Goal: Navigation & Orientation: Find specific page/section

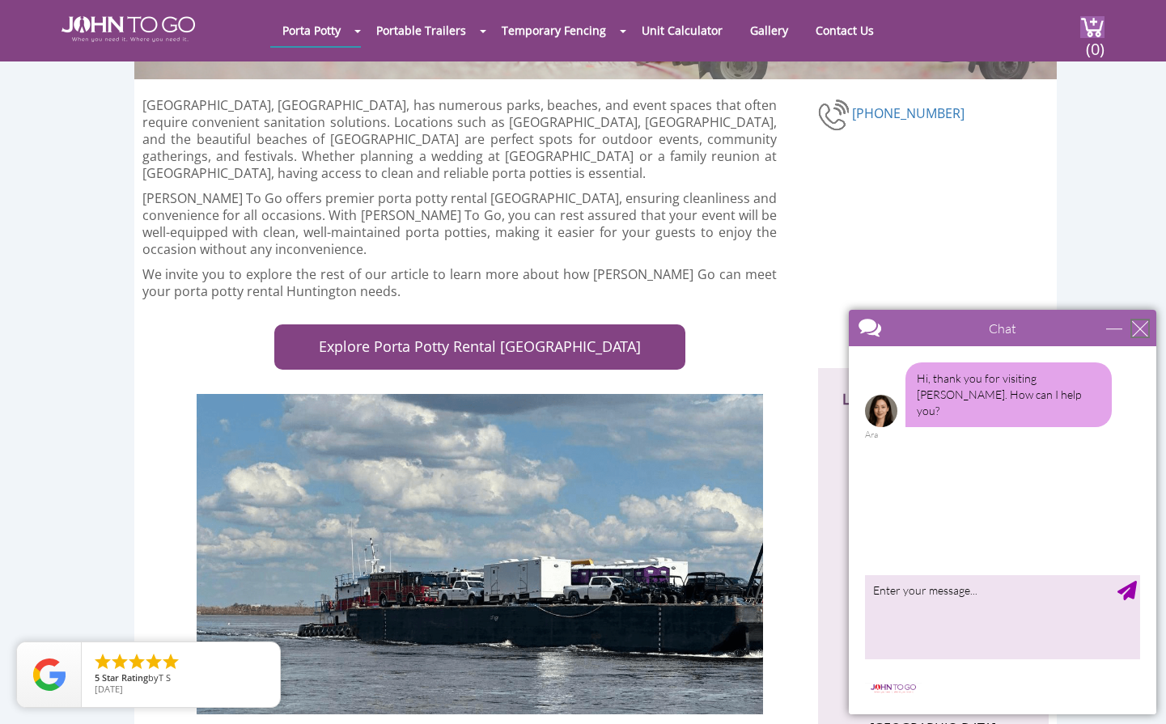
click at [1136, 326] on div "close" at bounding box center [1140, 328] width 16 height 16
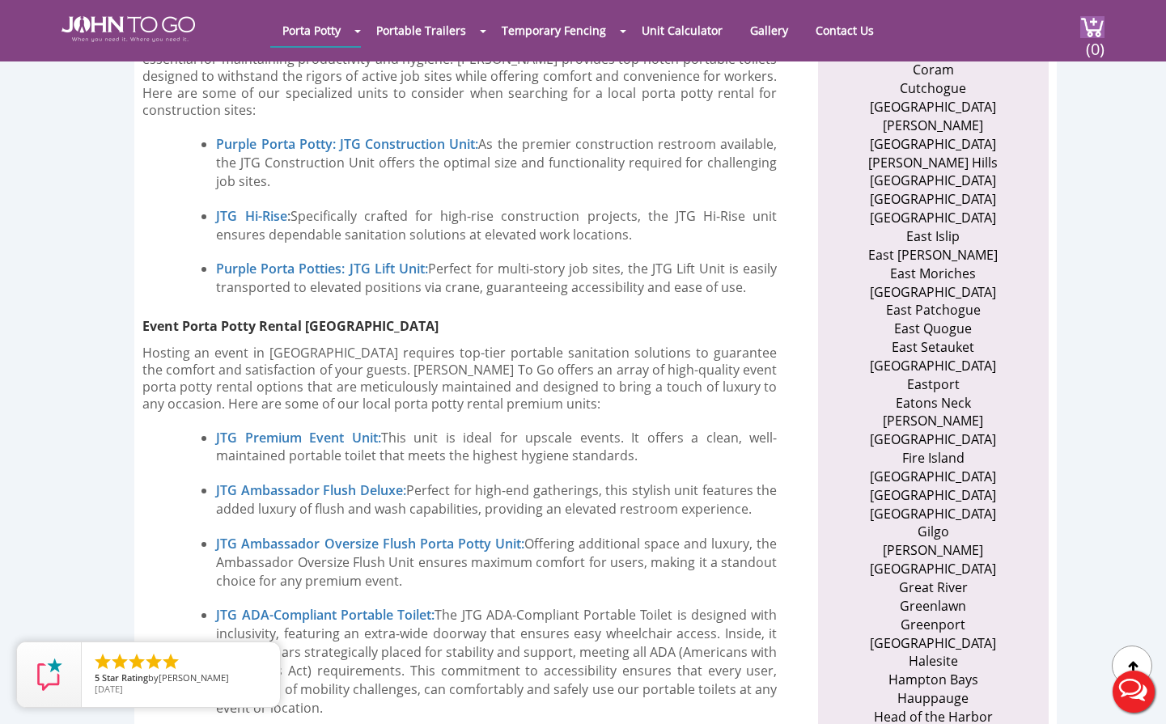
scroll to position [1133, 0]
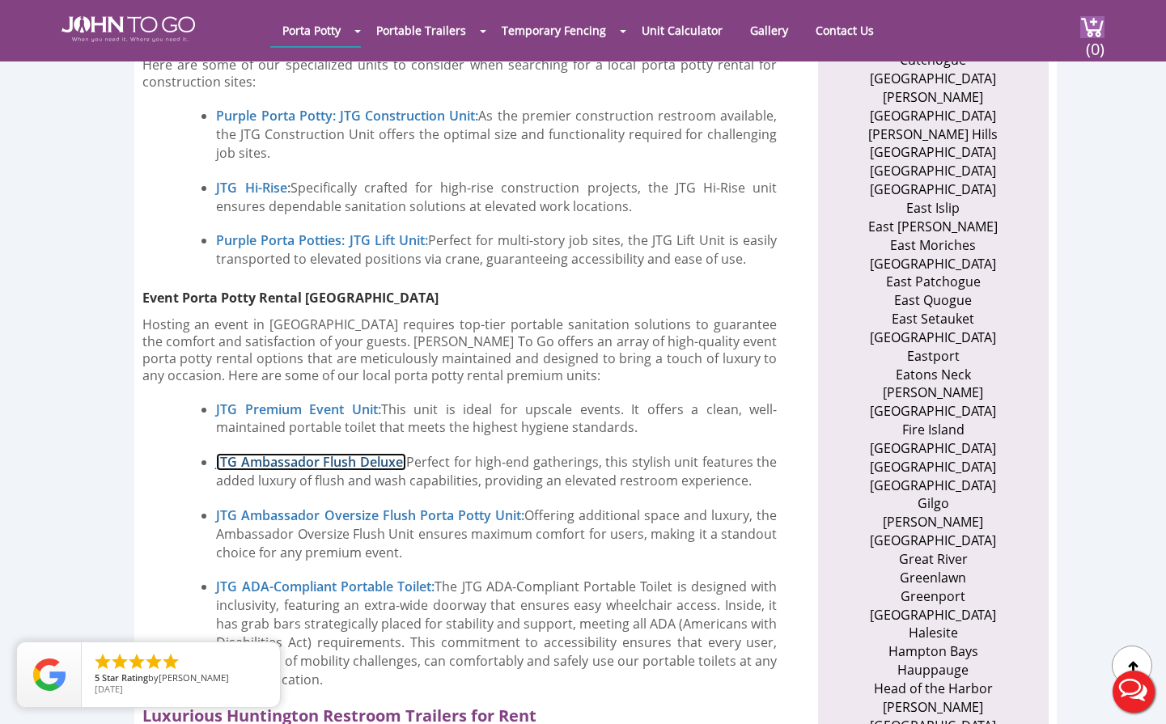
click at [364, 453] on link "JTG Ambassador Flush Deluxe:" at bounding box center [311, 462] width 190 height 18
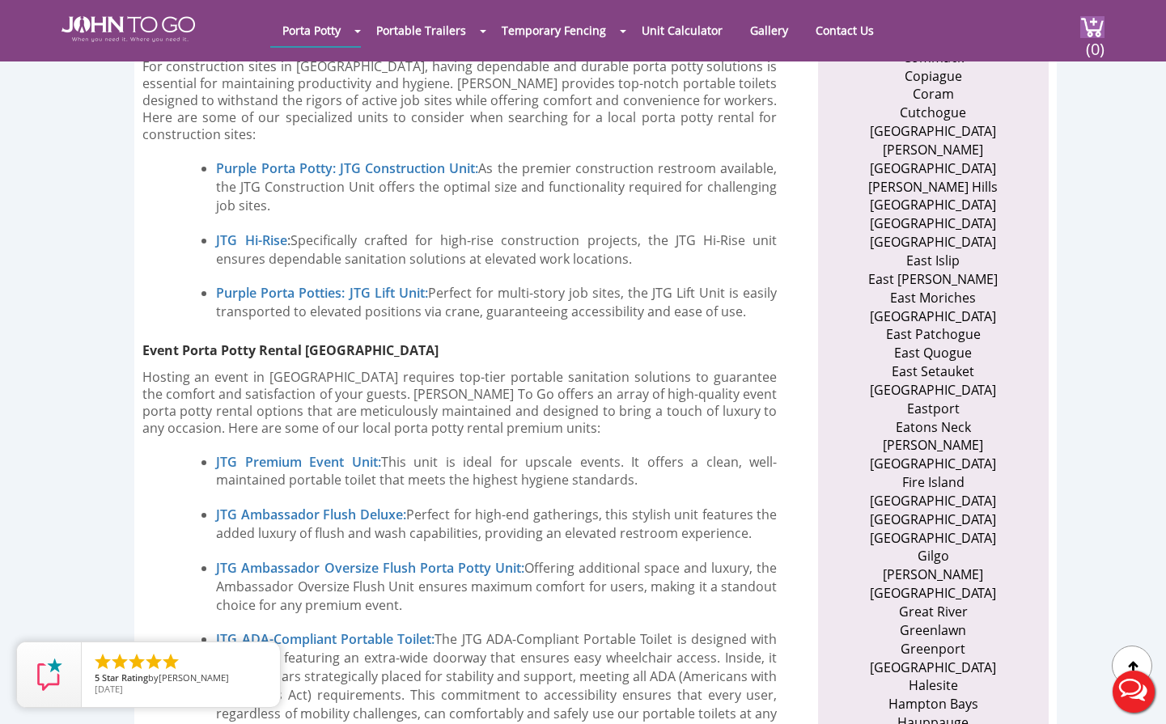
scroll to position [1052, 0]
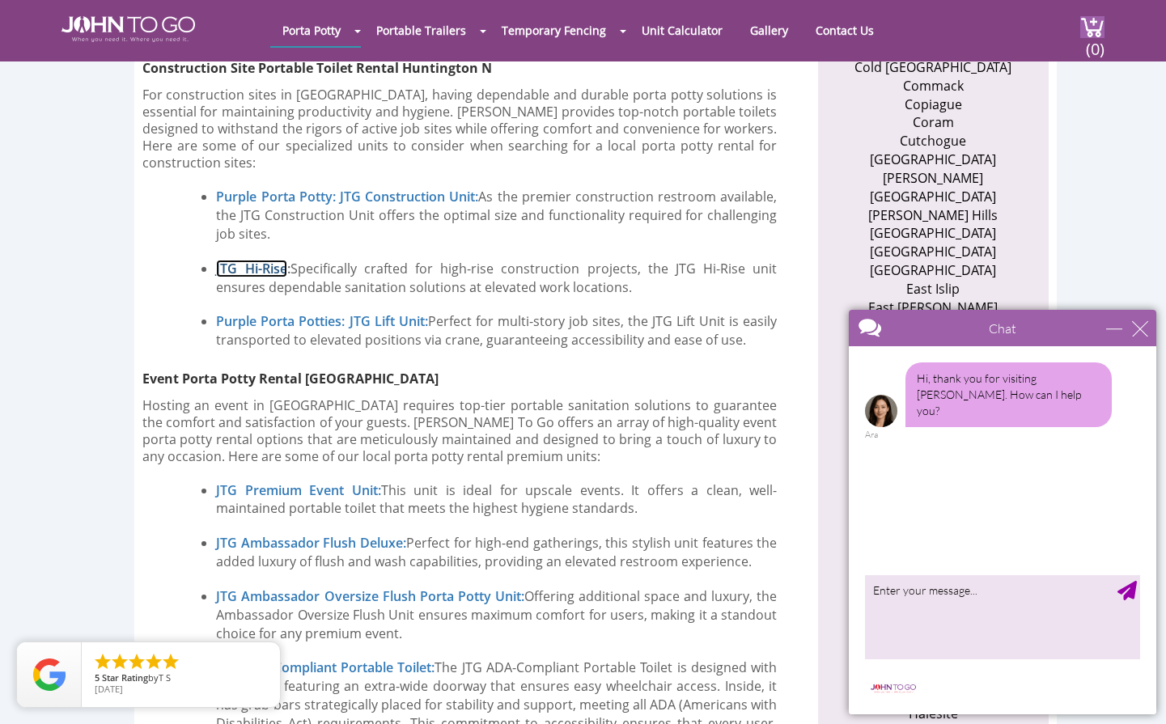
click at [263, 260] on link "JTG Hi-Rise" at bounding box center [251, 269] width 70 height 18
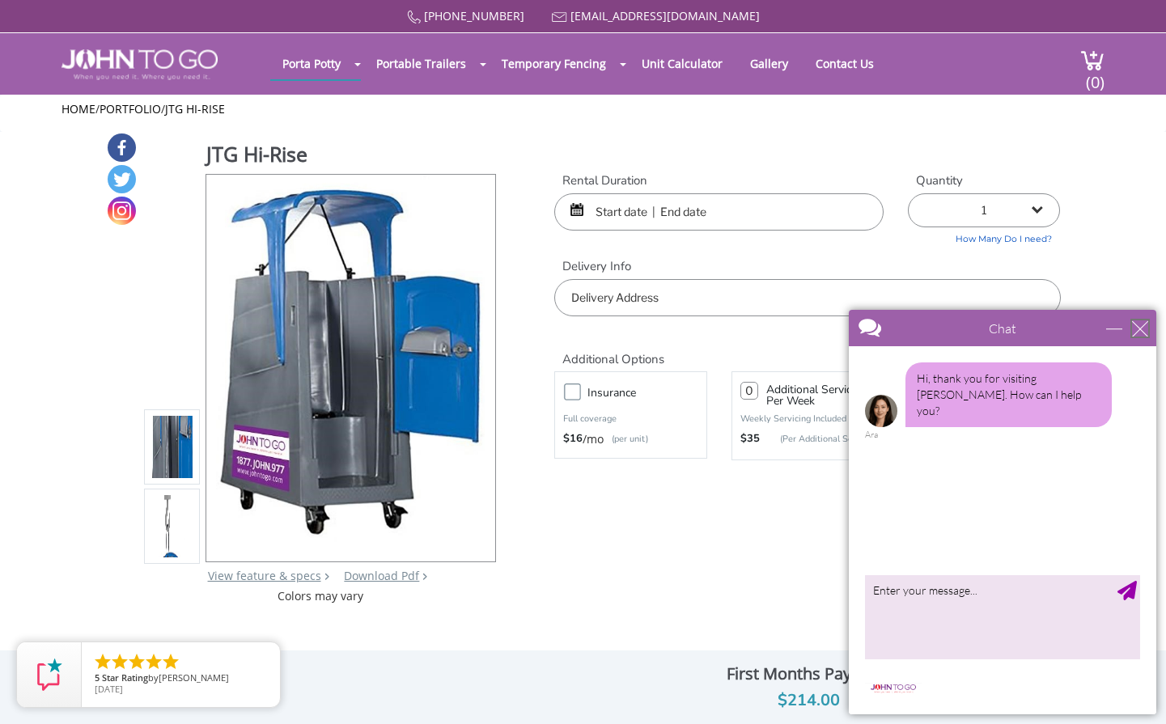
click at [1135, 324] on div "close" at bounding box center [1140, 328] width 16 height 16
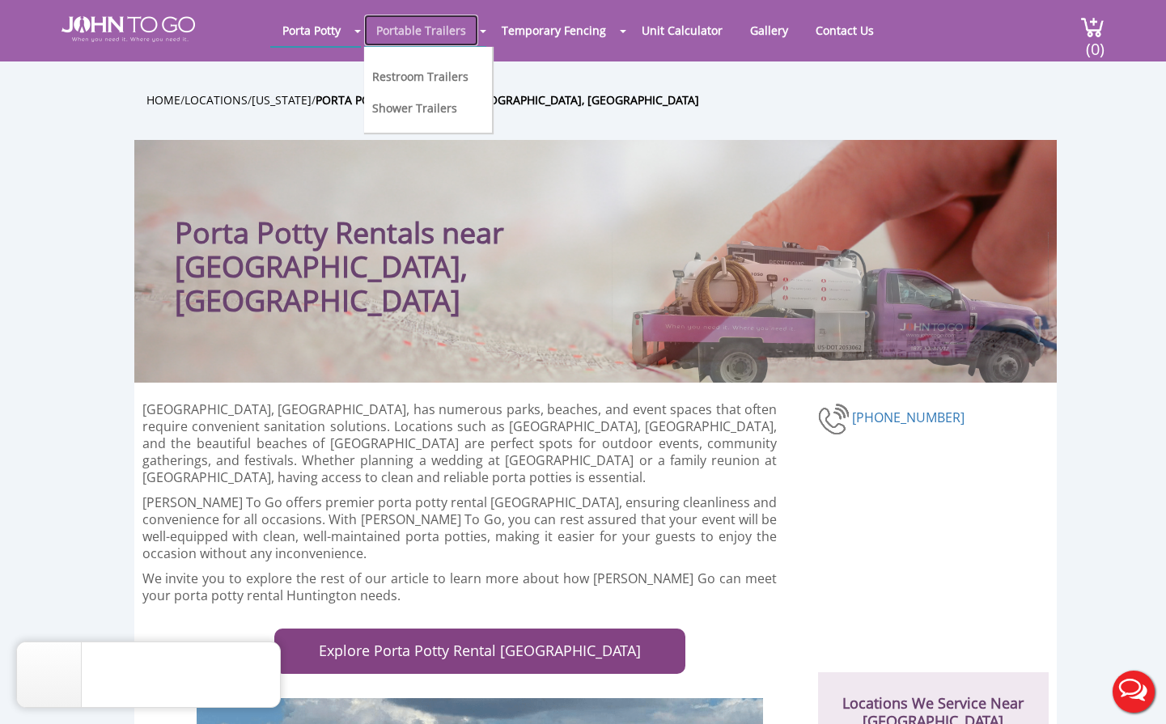
click at [419, 32] on link "Portable Trailers" at bounding box center [421, 31] width 114 height 32
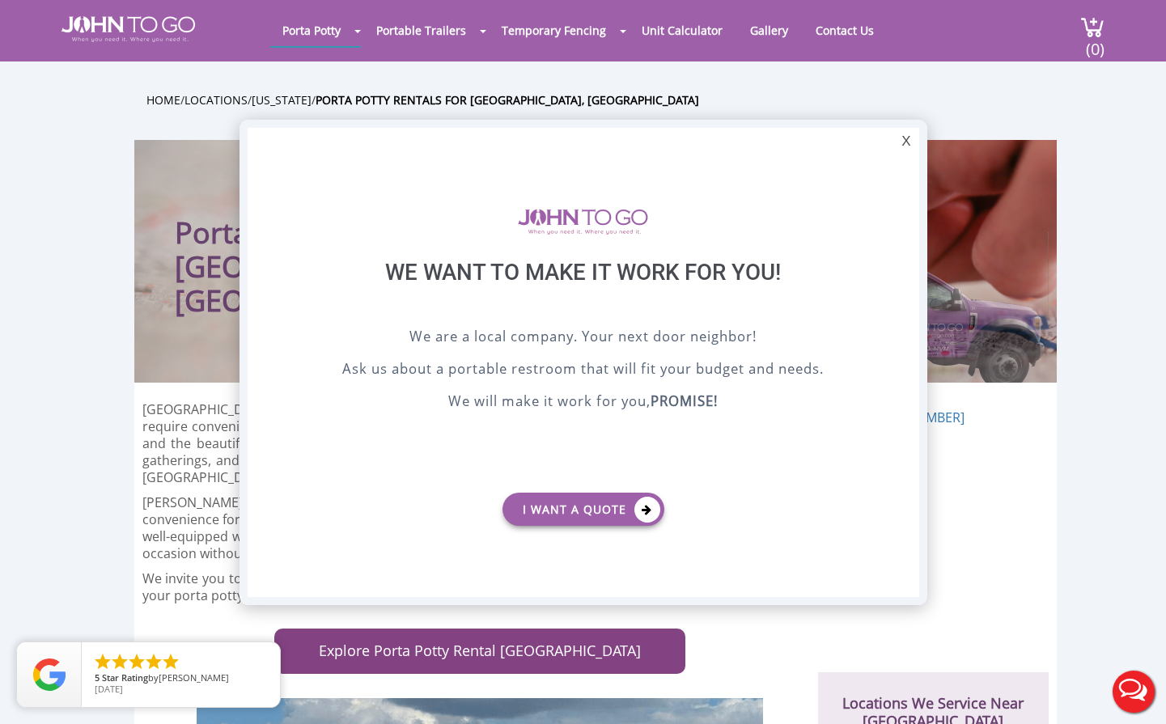
click at [826, 32] on div at bounding box center [583, 362] width 1166 height 724
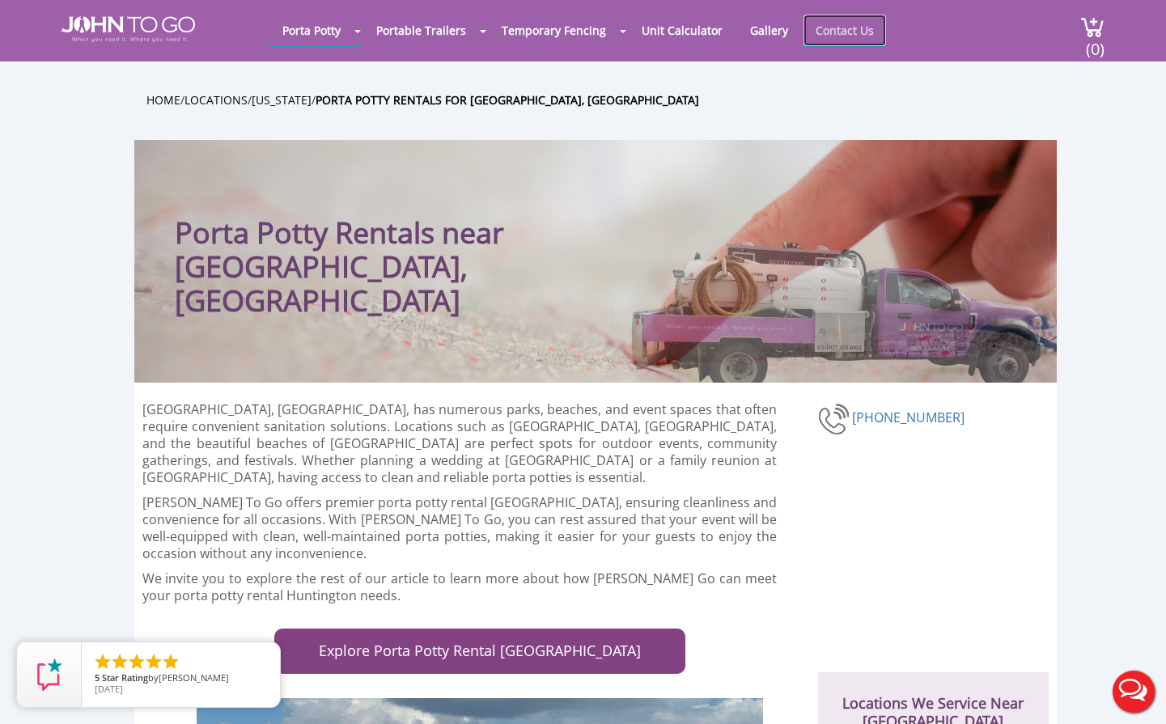
click at [846, 27] on link "Contact Us" at bounding box center [844, 31] width 83 height 32
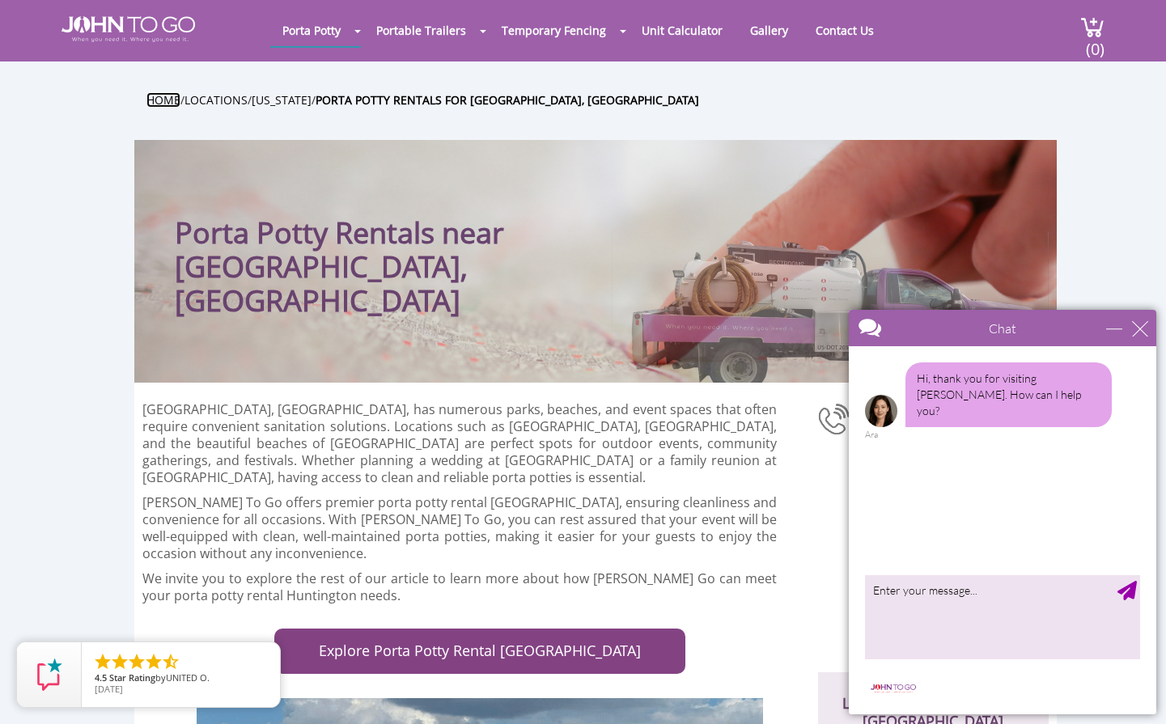
click at [159, 97] on link "Home" at bounding box center [163, 99] width 34 height 15
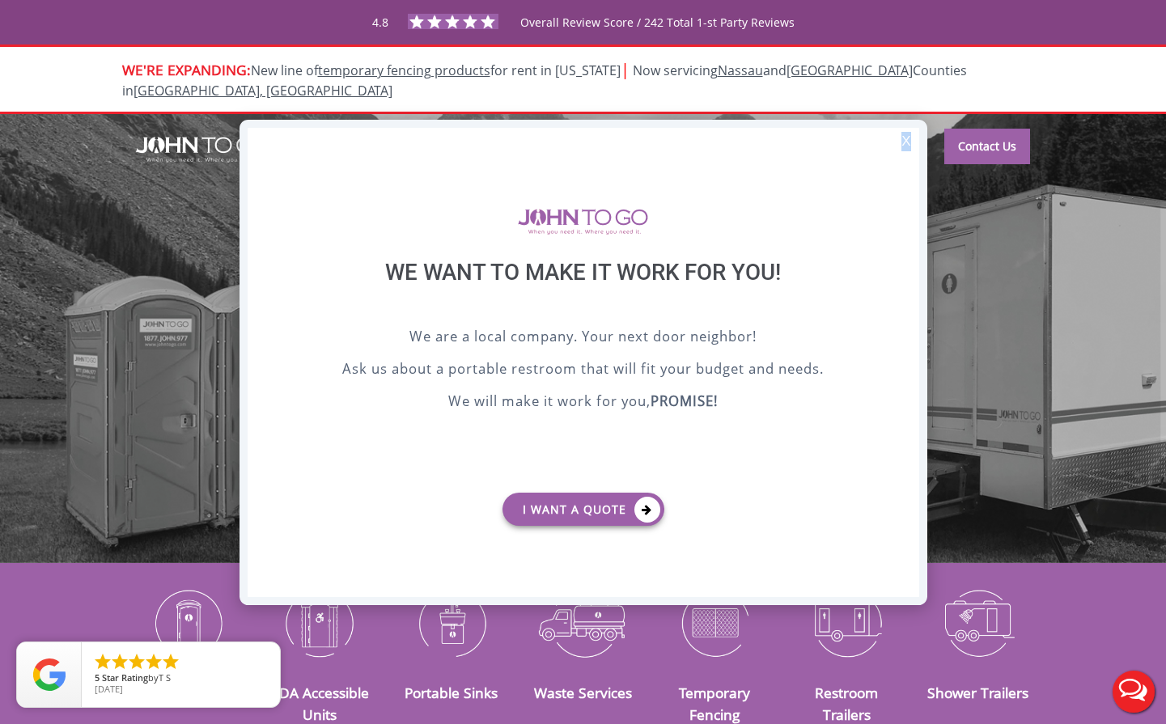
click at [905, 142] on div "X" at bounding box center [905, 142] width 25 height 28
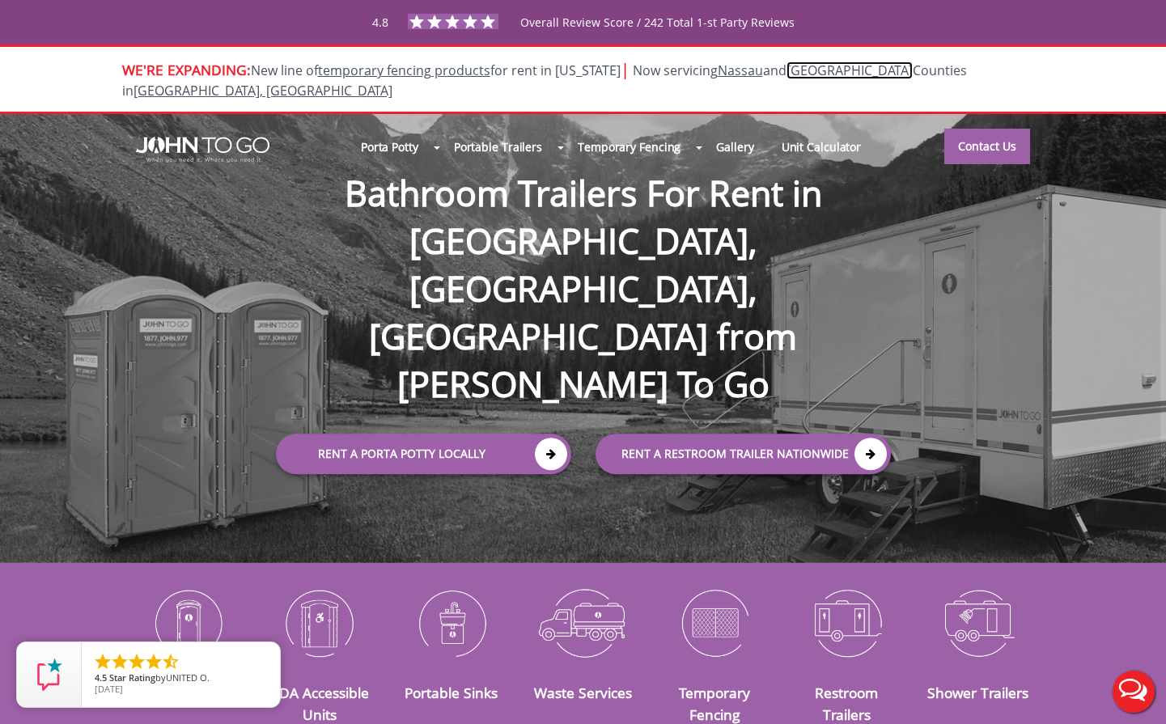
click at [794, 71] on link "Suffolk" at bounding box center [849, 70] width 126 height 18
